Goal: Find contact information: Find contact information

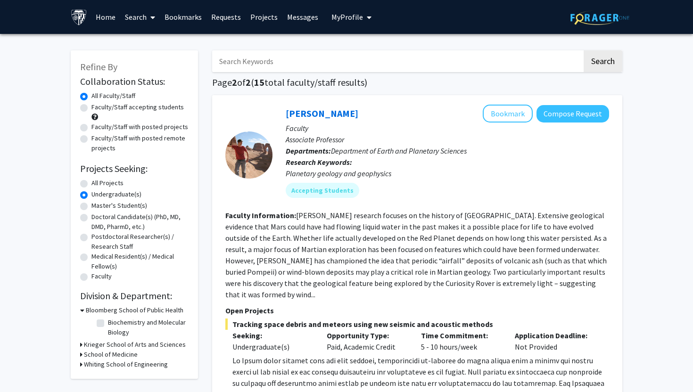
click at [267, 64] on input "Search Keywords" at bounding box center [397, 61] width 370 height 22
type input "psychology"
click at [584, 50] on button "Search" at bounding box center [603, 61] width 39 height 22
radio input "true"
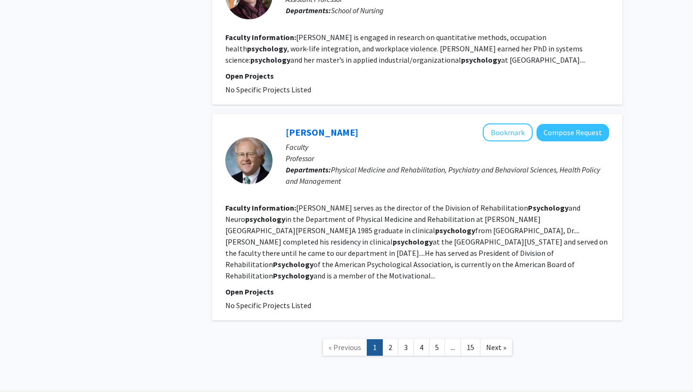
scroll to position [1936, 0]
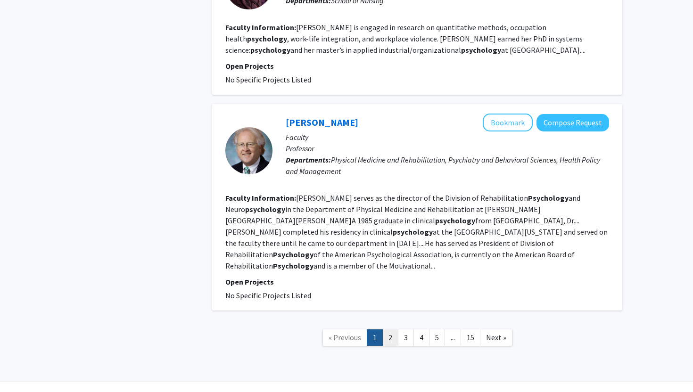
click at [391, 330] on link "2" at bounding box center [391, 338] width 16 height 17
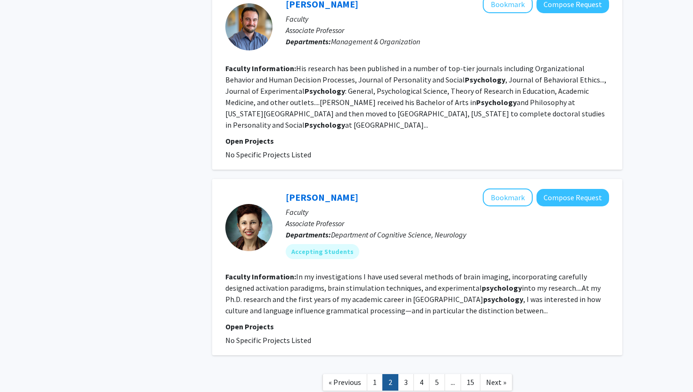
scroll to position [1513, 0]
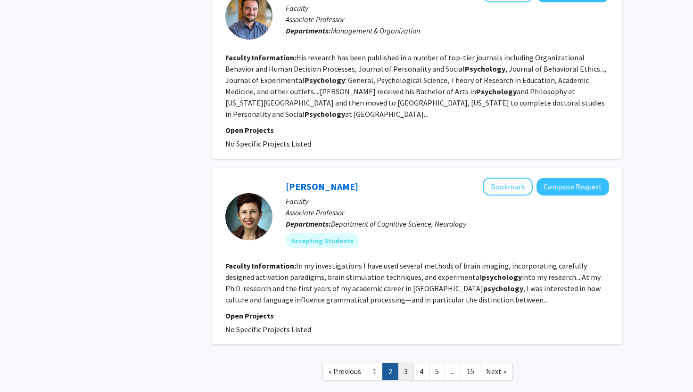
click at [410, 364] on link "3" at bounding box center [406, 372] width 16 height 17
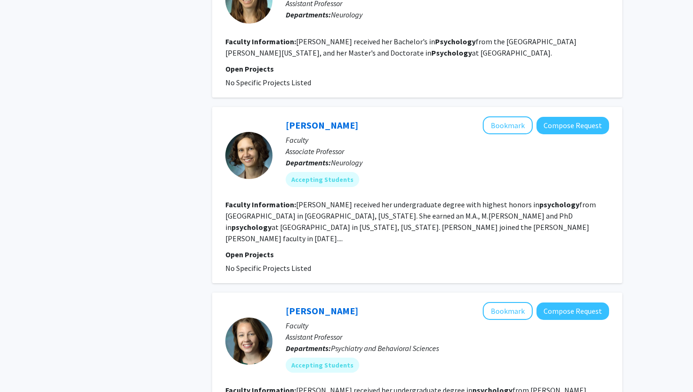
scroll to position [1558, 0]
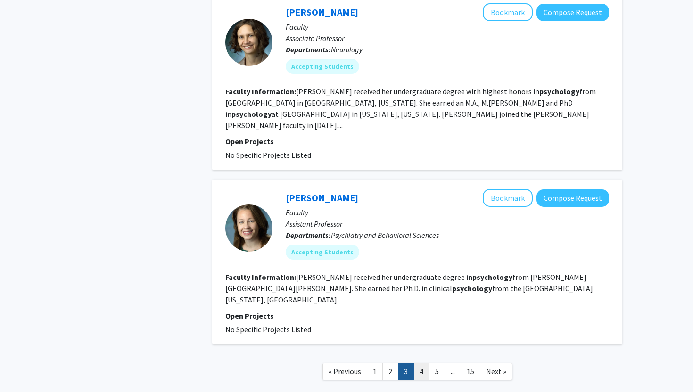
click at [422, 364] on link "4" at bounding box center [422, 372] width 16 height 17
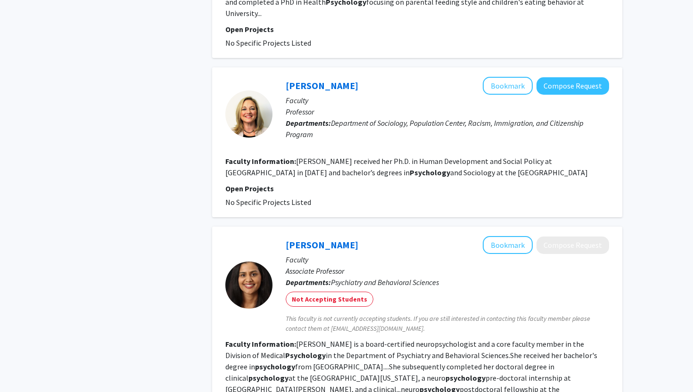
scroll to position [1487, 0]
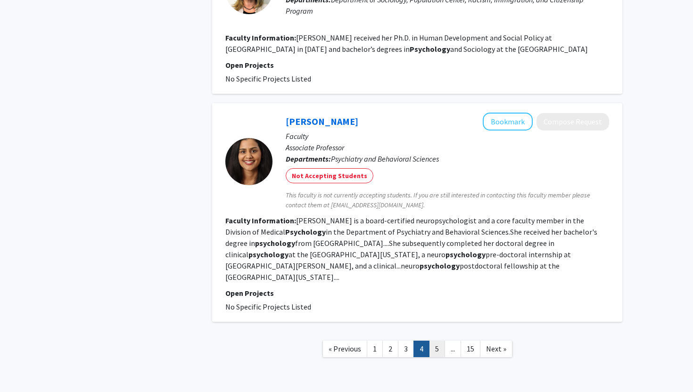
click at [442, 341] on link "5" at bounding box center [437, 349] width 16 height 17
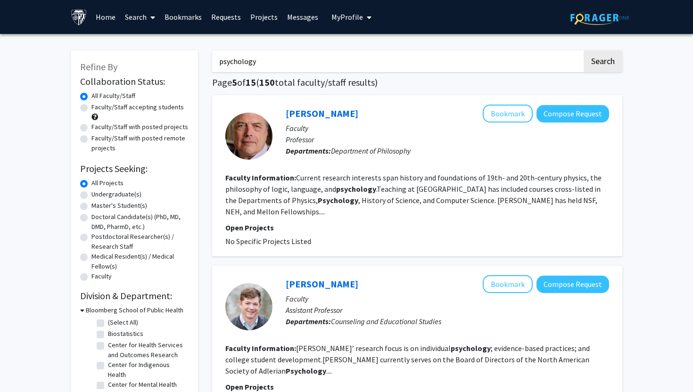
click at [272, 61] on input "psychology" at bounding box center [397, 61] width 370 height 22
type input "firestone"
click at [584, 50] on button "Search" at bounding box center [603, 61] width 39 height 22
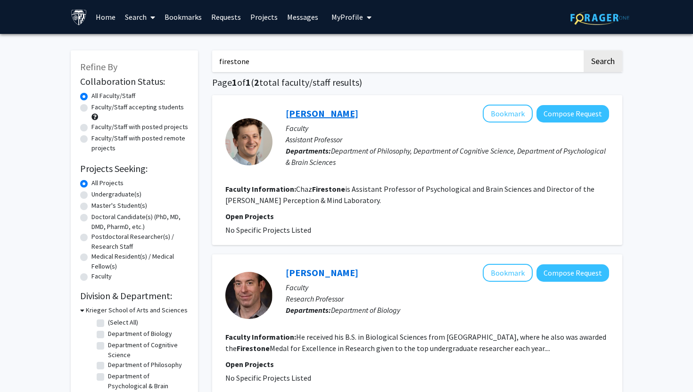
click at [313, 111] on link "[PERSON_NAME]" at bounding box center [322, 114] width 73 height 12
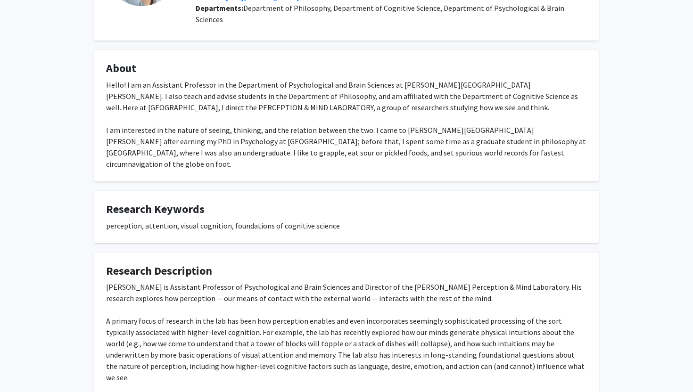
scroll to position [144, 0]
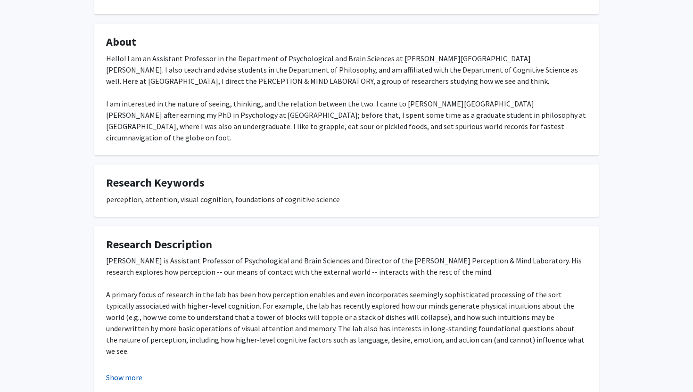
click at [138, 372] on button "Show more" at bounding box center [124, 377] width 36 height 11
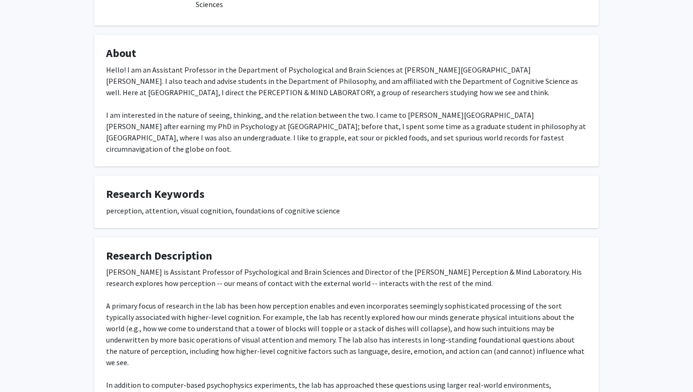
scroll to position [0, 0]
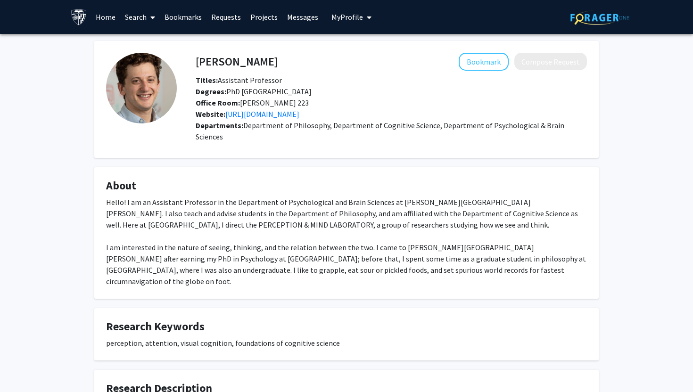
click at [277, 108] on div "Office Room: [PERSON_NAME] 223" at bounding box center [392, 102] width 406 height 11
click at [272, 112] on link "[URL][DOMAIN_NAME]" at bounding box center [262, 113] width 74 height 9
